Goal: Task Accomplishment & Management: Manage account settings

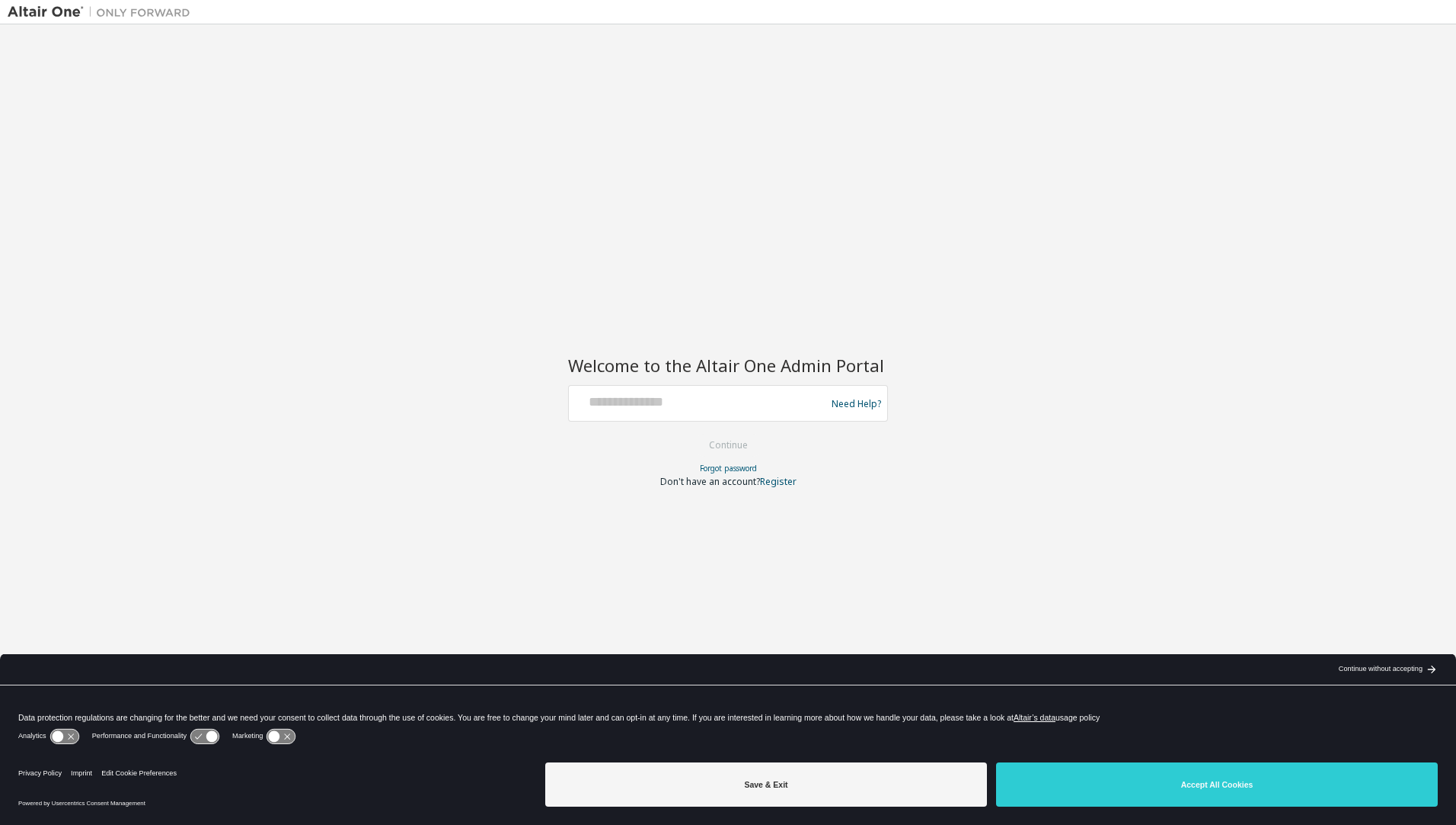
click at [637, 412] on div at bounding box center [699, 403] width 249 height 29
click at [654, 411] on div at bounding box center [699, 403] width 249 height 29
click at [661, 403] on input "text" at bounding box center [699, 399] width 249 height 22
type input "**********"
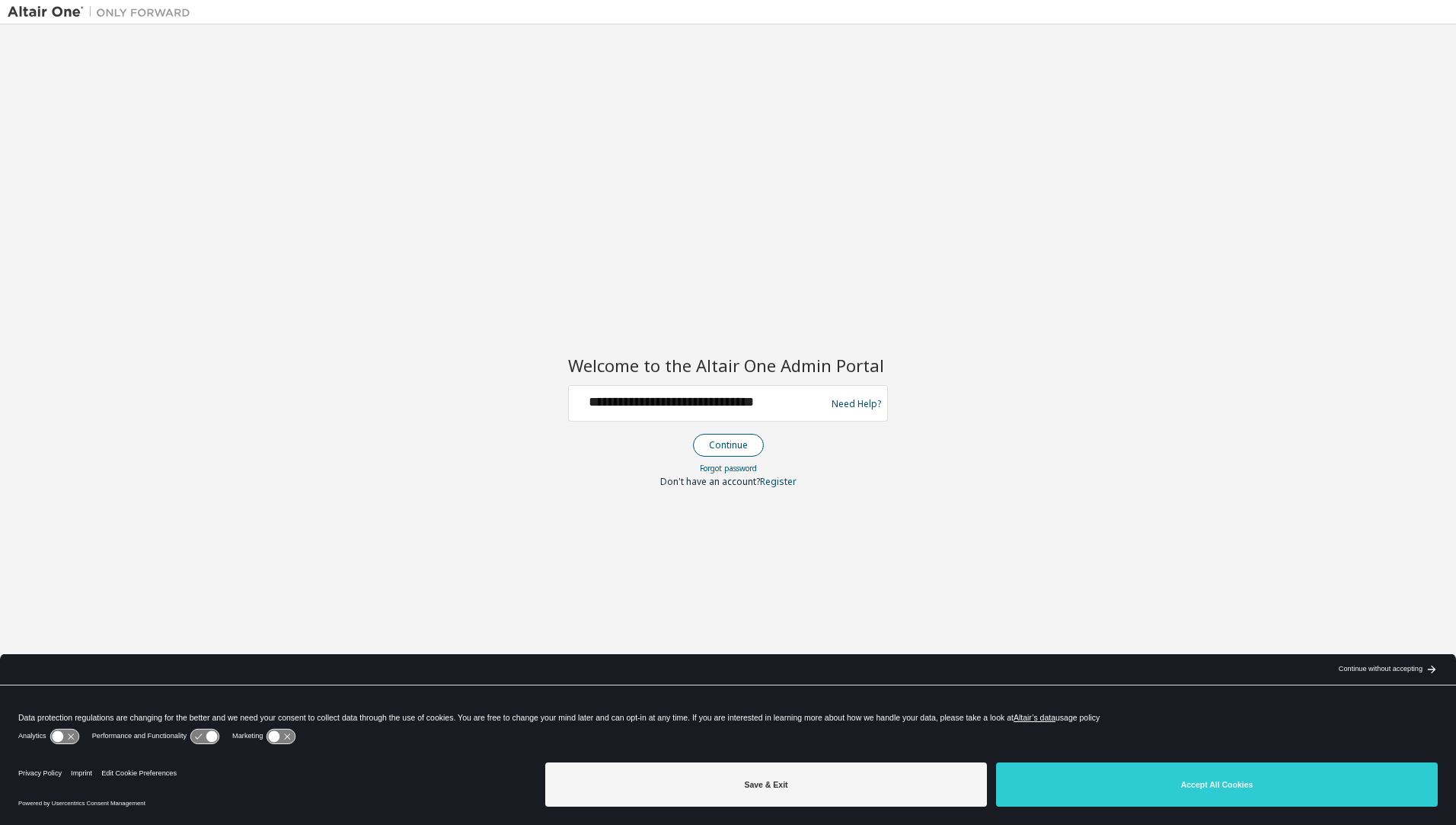
click at [730, 441] on button "Continue" at bounding box center [728, 446] width 71 height 23
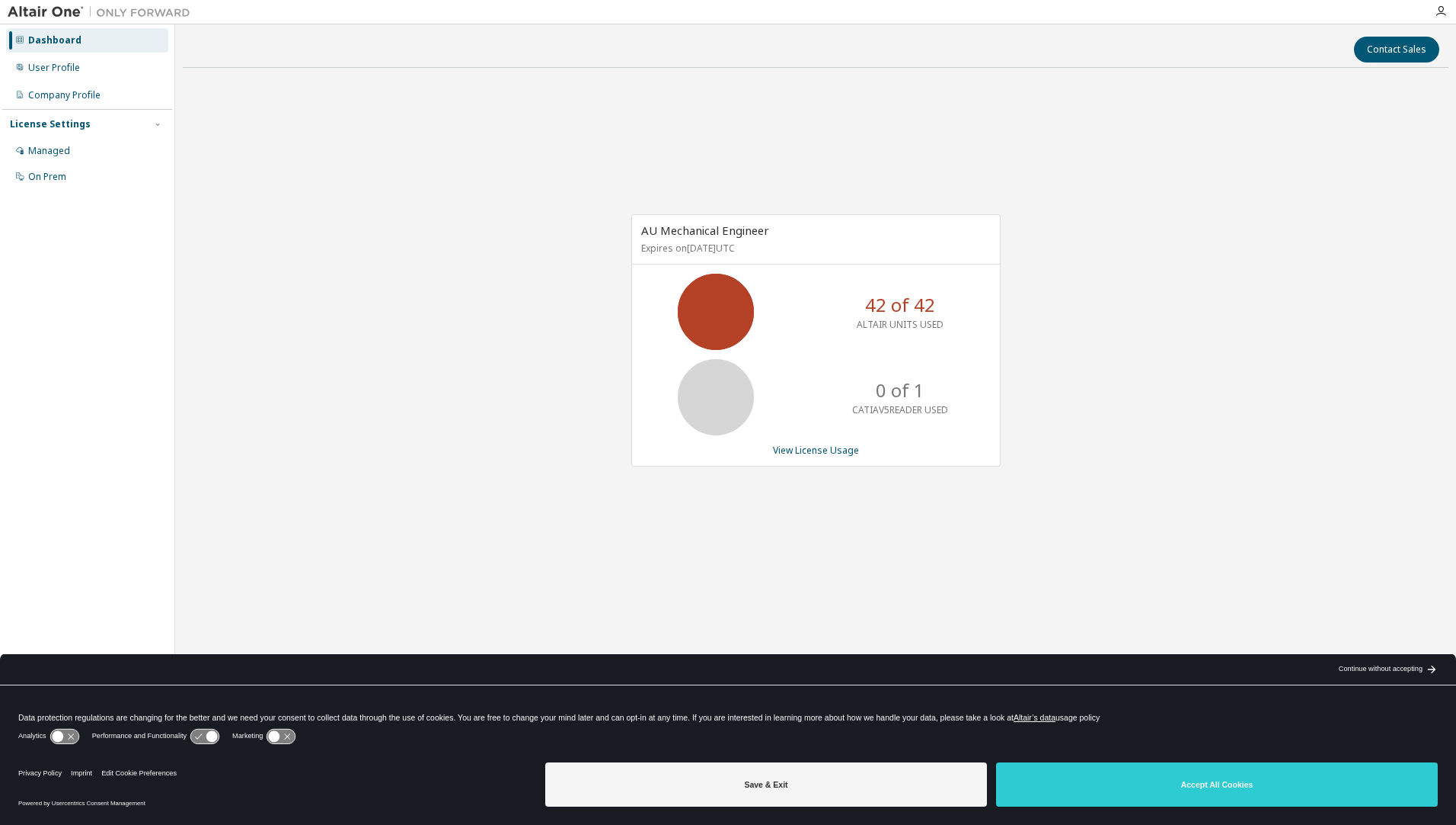
click at [1405, 675] on div "Continue without accepting" at bounding box center [1380, 669] width 83 height 13
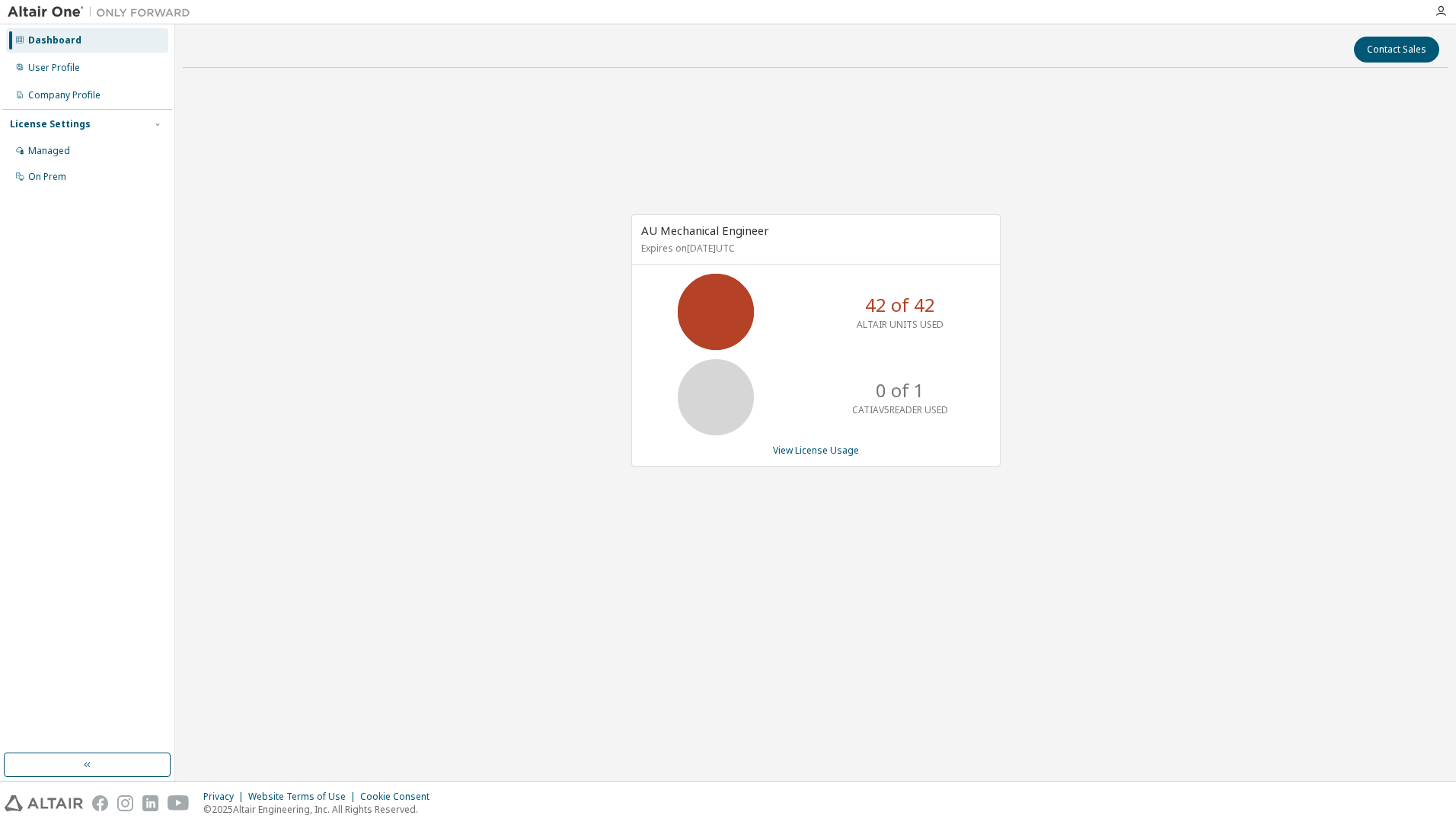
click at [1335, 257] on div "AU Mechanical Engineer Expires on [DATE] UTC 42 of 42 ALTAIR UNITS USED 0 of 1 …" at bounding box center [815, 347] width 1266 height 536
click at [558, 356] on div "AU Mechanical Engineer Expires on [DATE] UTC 42 of 42 ALTAIR UNITS USED 0 of 1 …" at bounding box center [815, 347] width 1266 height 536
click at [544, 344] on div "AU Mechanical Engineer Expires on [DATE] UTC 42 of 42 ALTAIR UNITS USED 0 of 1 …" at bounding box center [815, 347] width 1266 height 536
